Goal: Information Seeking & Learning: Learn about a topic

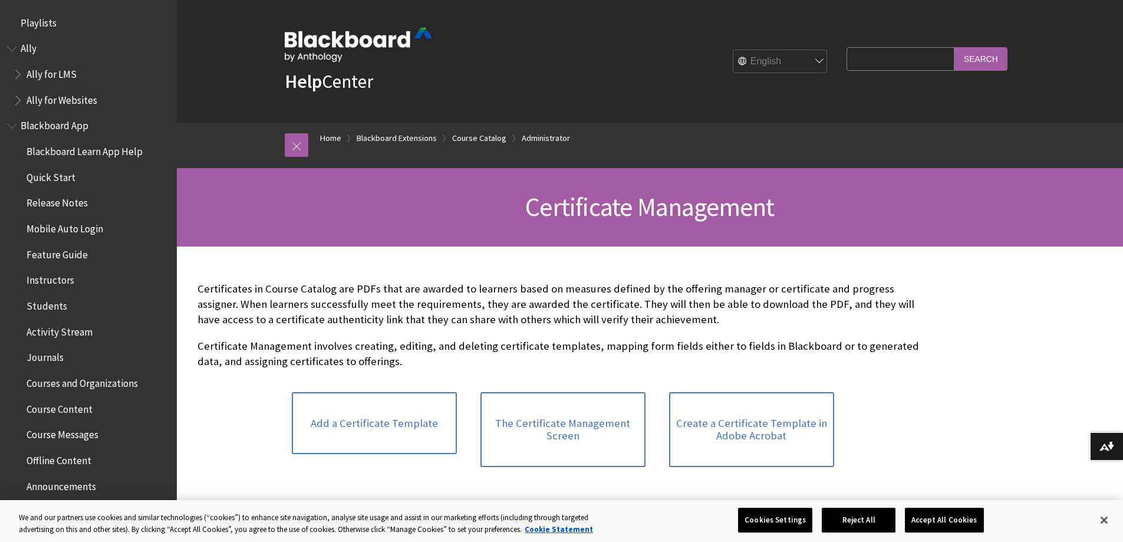
click at [17, 74] on span "Book outline for Anthology Ally Help" at bounding box center [19, 71] width 12 height 15
click at [16, 175] on span "Book outline for Anthology Ally Help" at bounding box center [19, 174] width 12 height 15
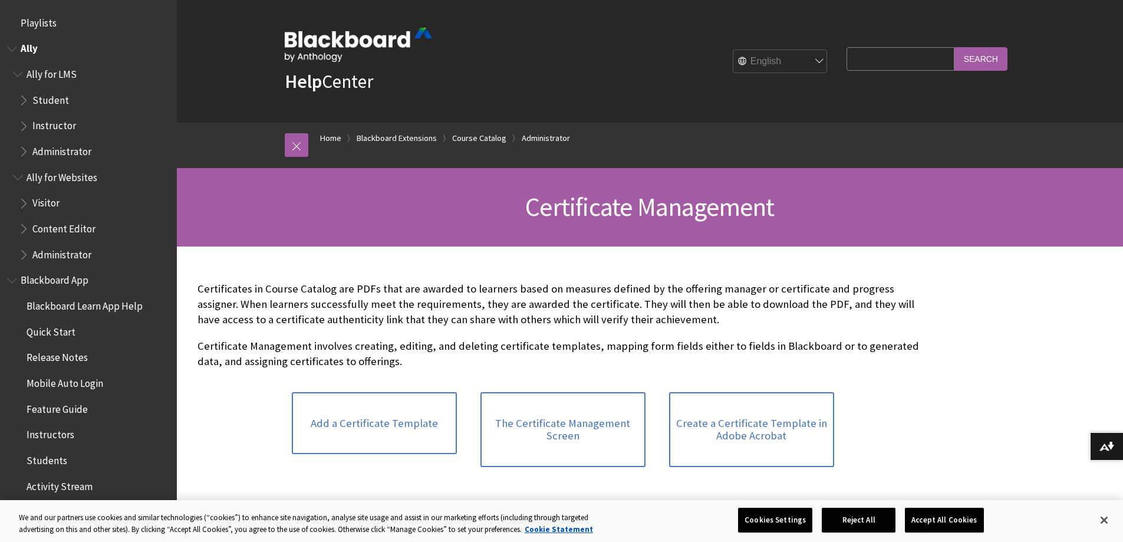
click at [51, 70] on span "Ally for LMS" at bounding box center [52, 72] width 50 height 16
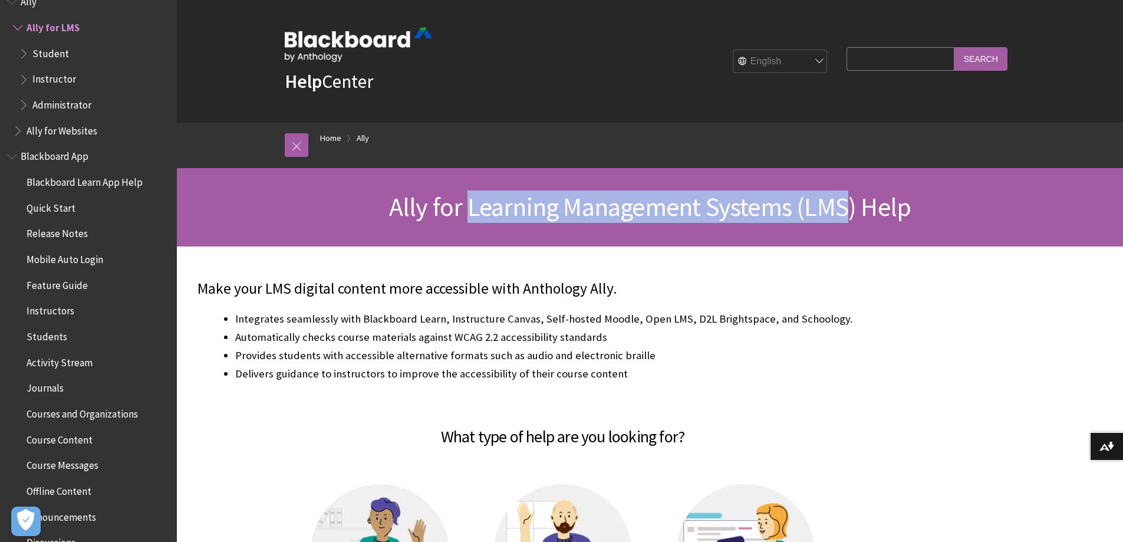
drag, startPoint x: 468, startPoint y: 211, endPoint x: 502, endPoint y: 234, distance: 41.2
click at [843, 209] on span "Ally for Learning Management Systems (LMS) Help" at bounding box center [650, 206] width 522 height 32
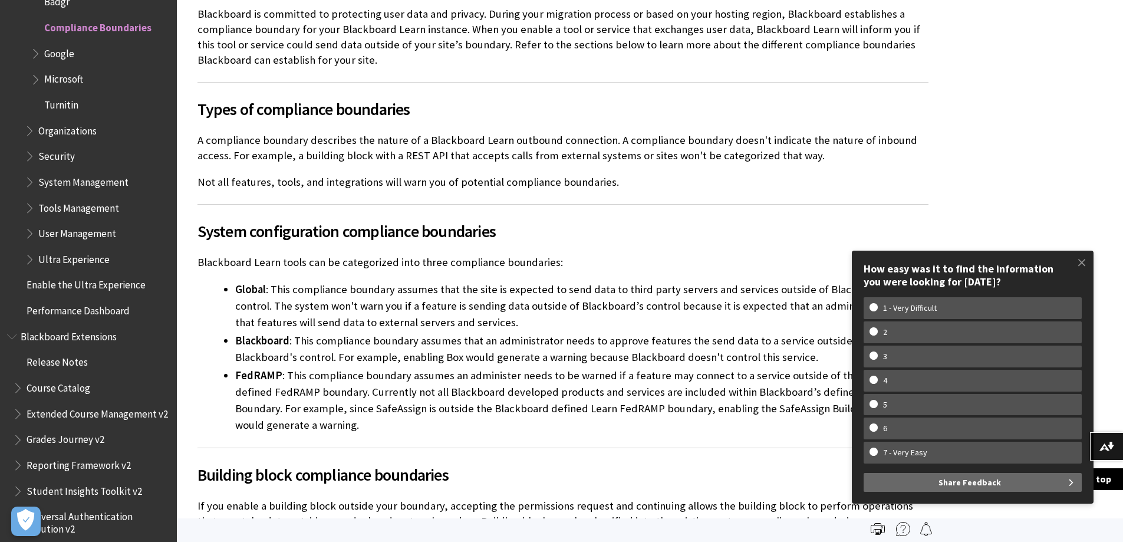
scroll to position [234, 0]
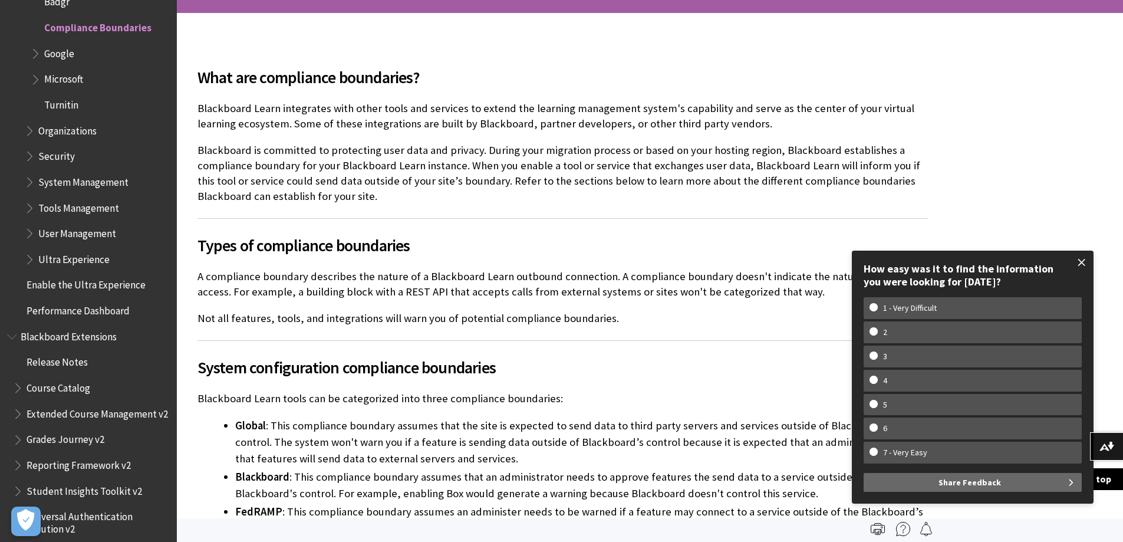
click at [1085, 263] on span at bounding box center [1082, 262] width 25 height 25
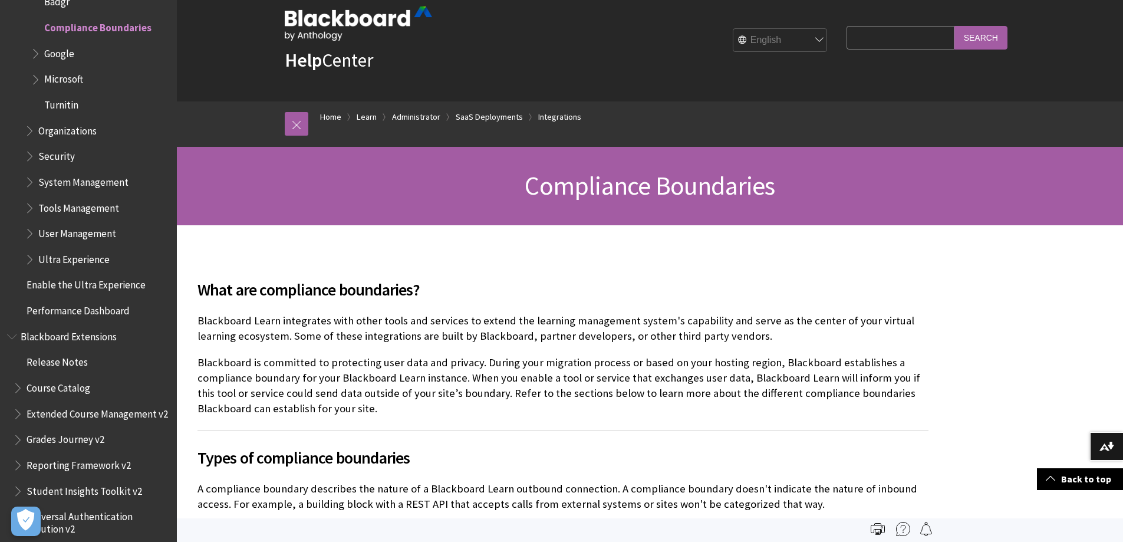
scroll to position [0, 0]
